Goal: Transaction & Acquisition: Purchase product/service

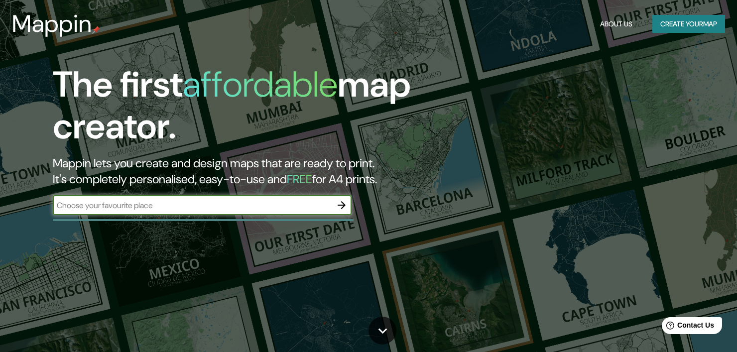
click at [216, 203] on input "text" at bounding box center [192, 205] width 279 height 11
type input "bogota"
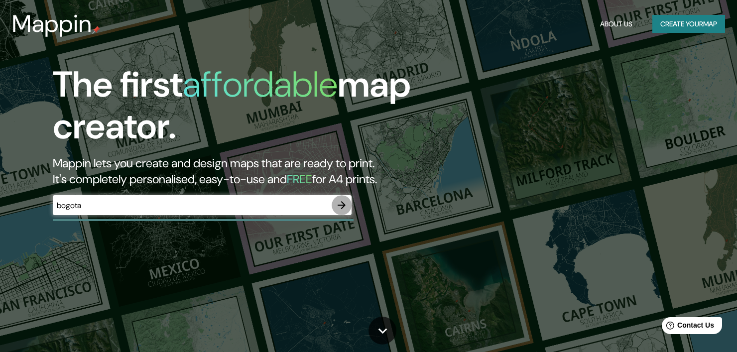
click at [343, 202] on icon "button" at bounding box center [341, 205] width 12 height 12
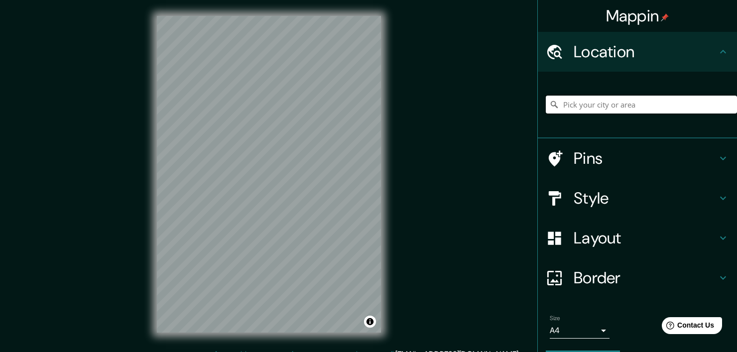
click at [637, 100] on input "Pick your city or area" at bounding box center [641, 105] width 191 height 18
click at [416, 95] on div "Mappin Location Pins Style Layout Border Choose a border. Hint : you can make l…" at bounding box center [368, 182] width 737 height 364
click at [573, 108] on input "Pick your city or area" at bounding box center [641, 105] width 191 height 18
type input "g"
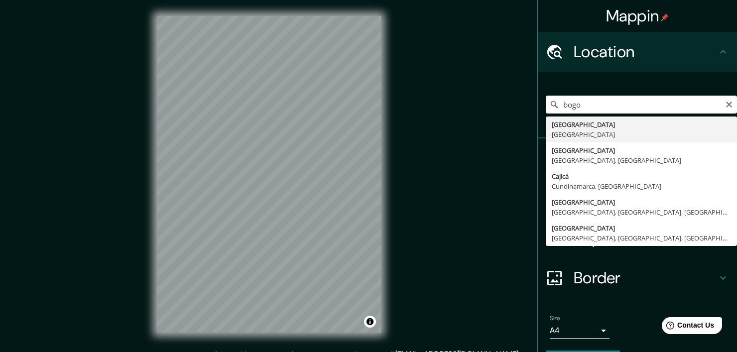
type input "[GEOGRAPHIC_DATA], [GEOGRAPHIC_DATA]"
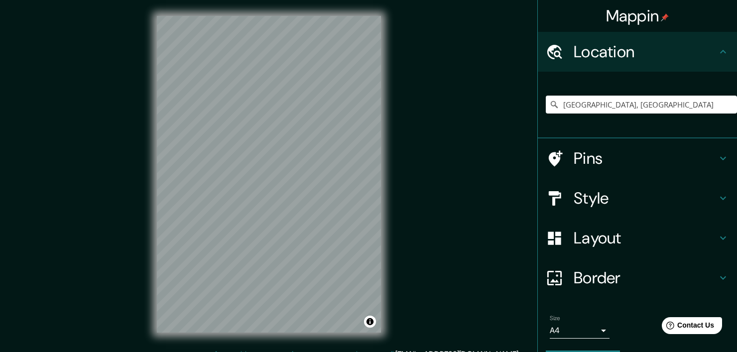
click at [573, 161] on h4 "Pins" at bounding box center [644, 158] width 143 height 20
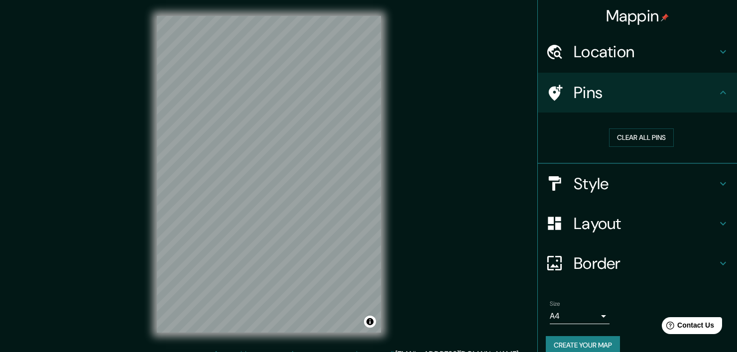
click at [629, 101] on h4 "Pins" at bounding box center [644, 93] width 143 height 20
click at [717, 90] on icon at bounding box center [723, 93] width 12 height 12
click at [628, 52] on h4 "Location" at bounding box center [644, 52] width 143 height 20
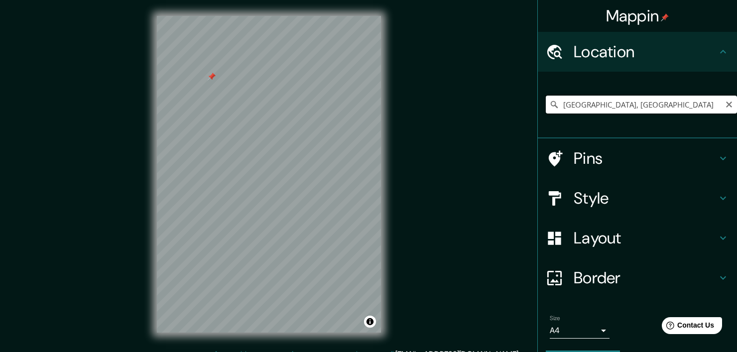
click at [588, 104] on input "[GEOGRAPHIC_DATA], [GEOGRAPHIC_DATA]" at bounding box center [641, 105] width 191 height 18
drag, startPoint x: 718, startPoint y: 106, endPoint x: 643, endPoint y: 106, distance: 75.2
click at [725, 106] on icon "Clear" at bounding box center [729, 105] width 8 height 8
click at [626, 107] on input "Pick your city or area" at bounding box center [641, 105] width 191 height 18
click at [684, 103] on input "[PERSON_NAME], [GEOGRAPHIC_DATA], [GEOGRAPHIC_DATA]" at bounding box center [641, 105] width 191 height 18
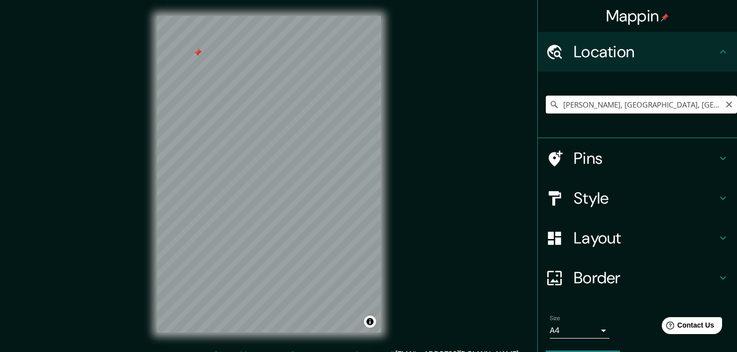
scroll to position [0, 10]
drag, startPoint x: 642, startPoint y: 105, endPoint x: 743, endPoint y: 107, distance: 101.1
click at [737, 107] on html "Mappin Location [GEOGRAPHIC_DATA], [GEOGRAPHIC_DATA], [GEOGRAPHIC_DATA] Pins St…" at bounding box center [368, 176] width 737 height 352
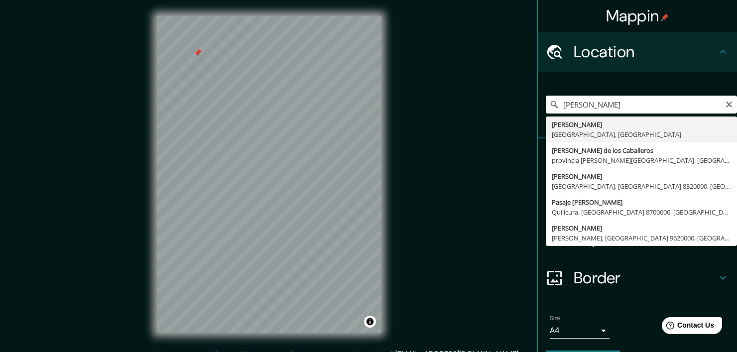
type input "[PERSON_NAME], [GEOGRAPHIC_DATA], [GEOGRAPHIC_DATA]"
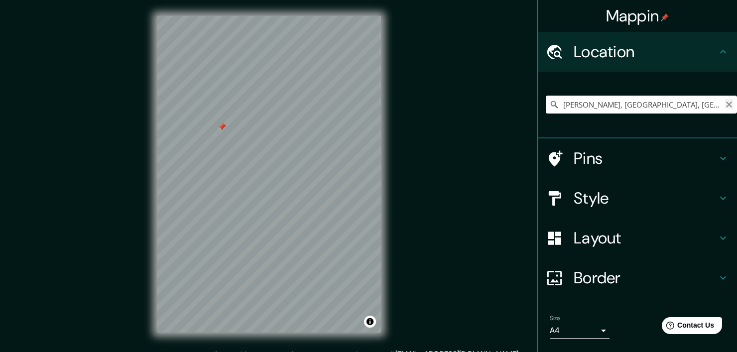
click at [725, 103] on icon "Clear" at bounding box center [729, 105] width 8 height 8
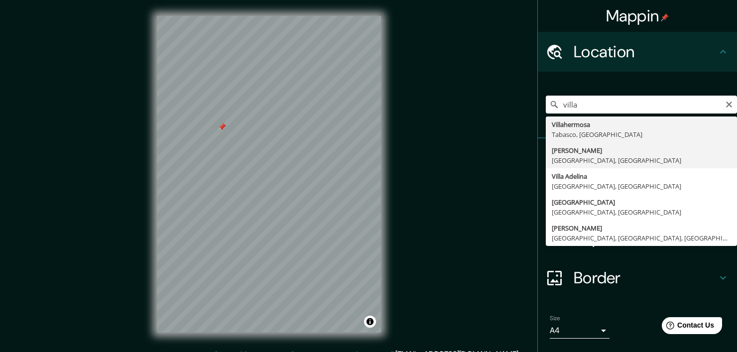
type input "[PERSON_NAME], [GEOGRAPHIC_DATA], [GEOGRAPHIC_DATA]"
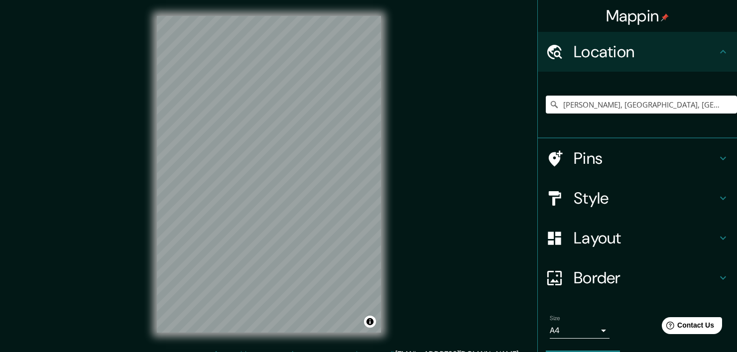
click at [462, 143] on div "Mappin Location [GEOGRAPHIC_DATA], [GEOGRAPHIC_DATA], [GEOGRAPHIC_DATA] Pins St…" at bounding box center [368, 182] width 737 height 364
click at [381, 163] on div "© Mapbox © OpenStreetMap Improve this map" at bounding box center [269, 174] width 256 height 348
click at [586, 330] on body "Mappin Location [GEOGRAPHIC_DATA], [GEOGRAPHIC_DATA], [GEOGRAPHIC_DATA] Pins St…" at bounding box center [368, 176] width 737 height 352
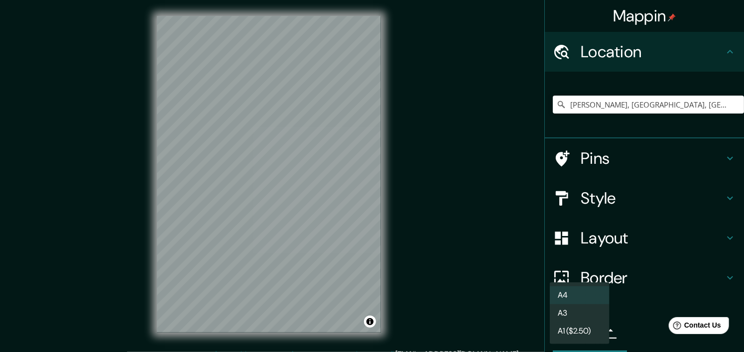
click at [627, 330] on div at bounding box center [372, 176] width 744 height 352
